Goal: Task Accomplishment & Management: Complete application form

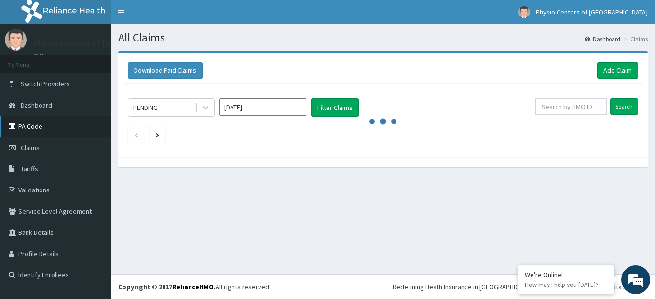
click at [42, 123] on link "PA Code" at bounding box center [55, 126] width 111 height 21
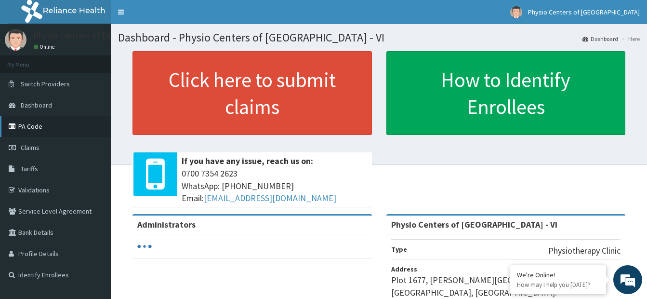
click at [68, 127] on link "PA Code" at bounding box center [55, 126] width 111 height 21
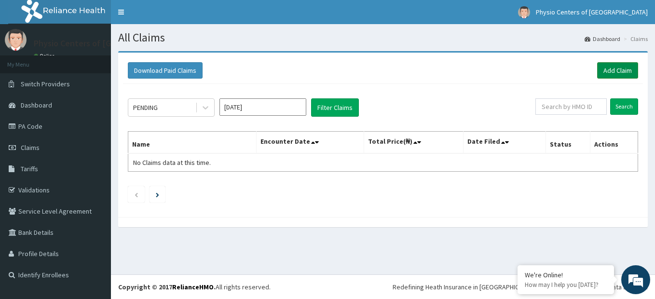
click at [618, 72] on link "Add Claim" at bounding box center [617, 70] width 41 height 16
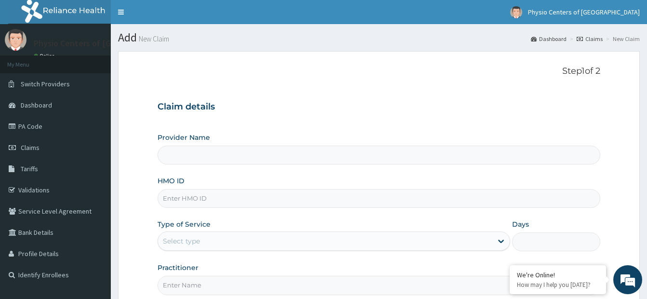
click at [279, 201] on input "HMO ID" at bounding box center [379, 198] width 443 height 19
type input "Physio Centers of [GEOGRAPHIC_DATA] - VI"
type input "MGG/10034/B"
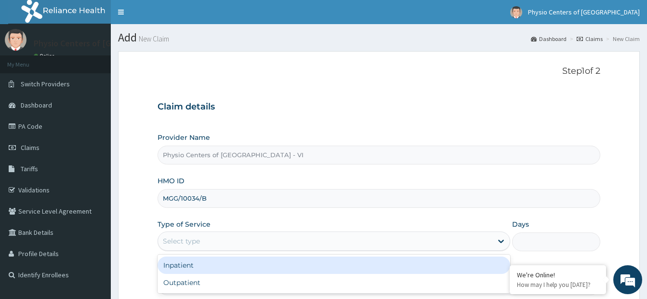
click at [278, 238] on div "Select type" at bounding box center [325, 240] width 335 height 15
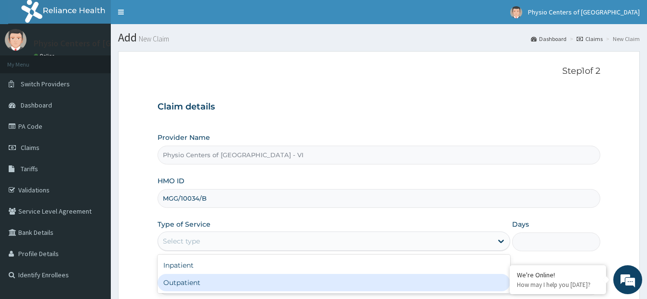
click at [251, 280] on div "Outpatient" at bounding box center [334, 282] width 353 height 17
type input "1"
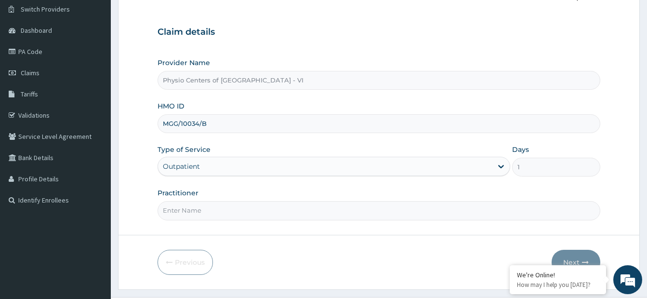
scroll to position [75, 0]
click at [483, 208] on input "Practitioner" at bounding box center [379, 210] width 443 height 19
type input "PT DAVIS N"
click at [581, 257] on button "Next" at bounding box center [576, 261] width 49 height 25
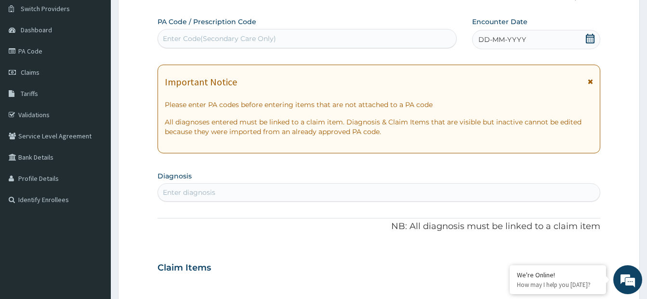
click at [338, 39] on div "Enter Code(Secondary Care Only)" at bounding box center [307, 38] width 298 height 15
paste input "PA/E89700"
type input "PA/E89700"
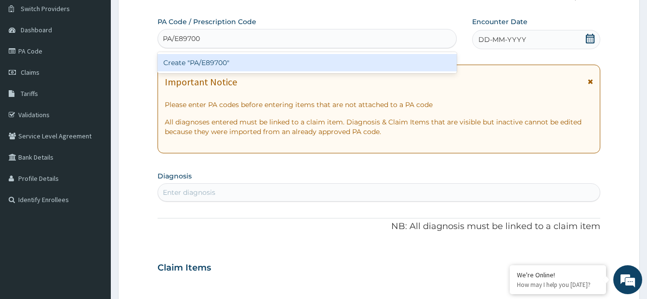
click at [339, 65] on div "Create "PA/E89700"" at bounding box center [307, 62] width 299 height 17
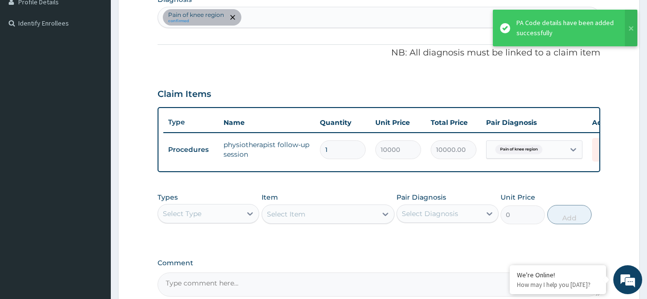
scroll to position [358, 0]
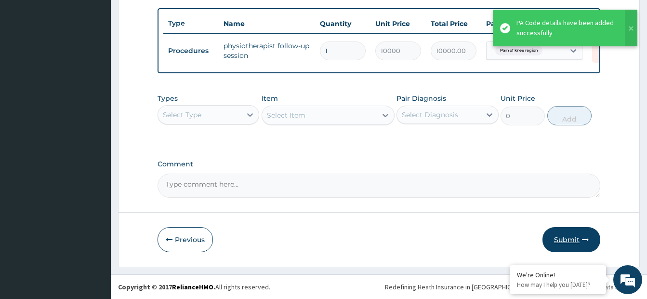
click at [570, 233] on button "Submit" at bounding box center [572, 239] width 58 height 25
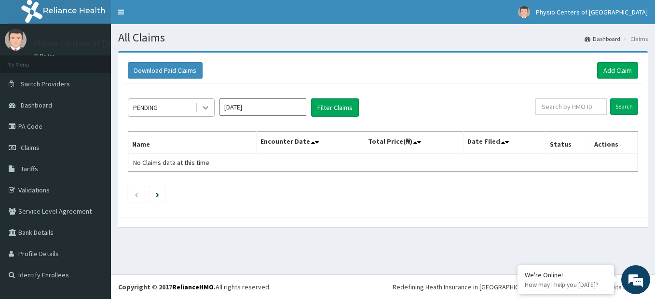
click at [207, 106] on icon at bounding box center [206, 108] width 10 height 10
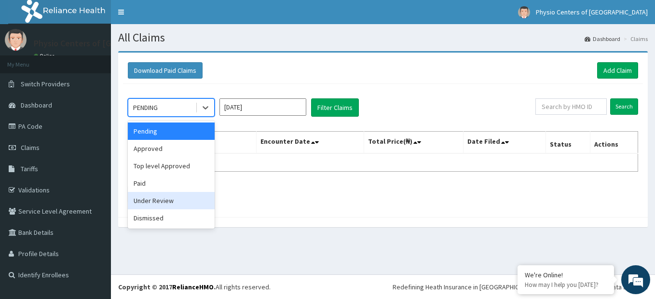
click at [158, 199] on div "Under Review" at bounding box center [171, 200] width 87 height 17
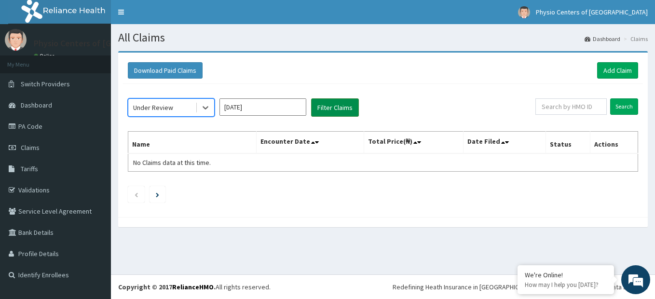
click at [327, 106] on button "Filter Claims" at bounding box center [335, 107] width 48 height 18
